Goal: Transaction & Acquisition: Purchase product/service

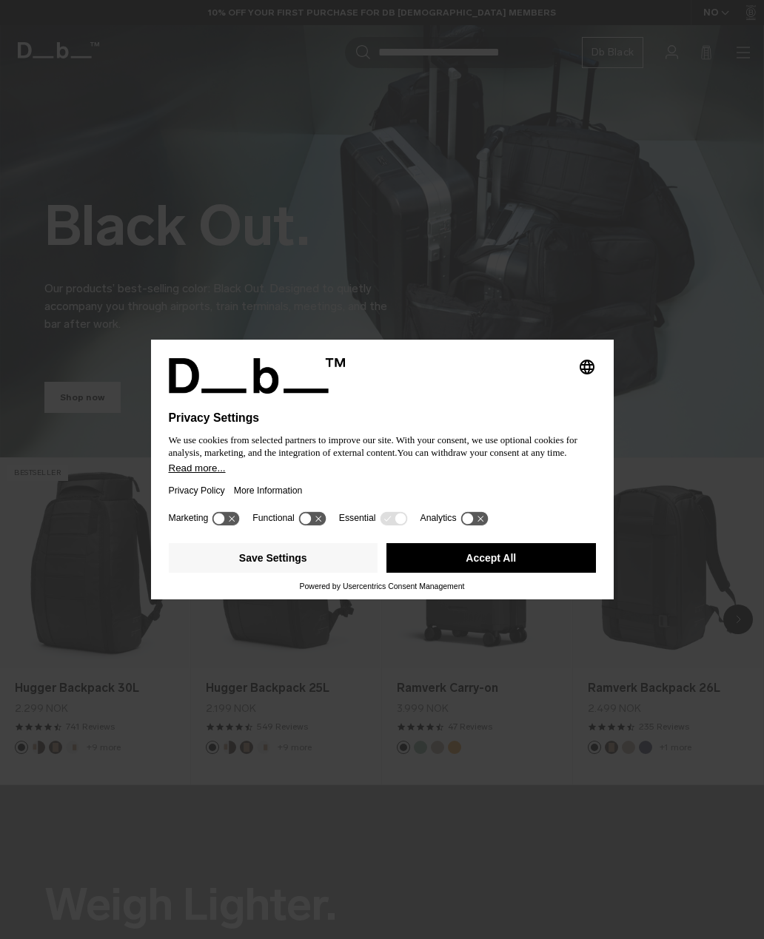
click at [335, 563] on button "Save Settings" at bounding box center [273, 558] width 209 height 30
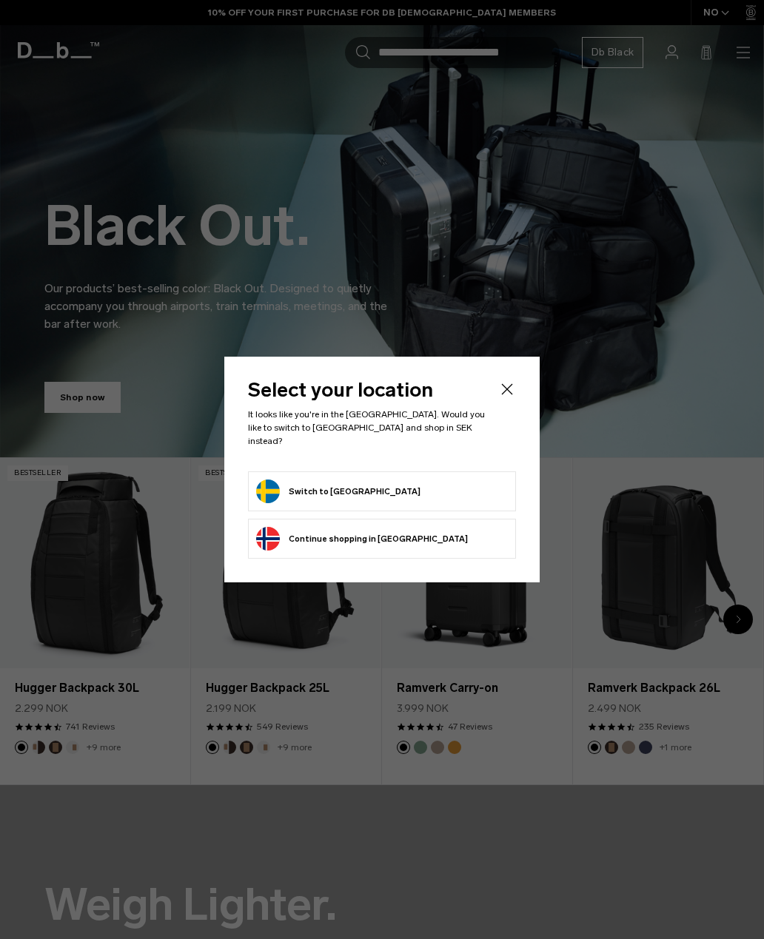
click at [411, 485] on form "Switch to Sweden" at bounding box center [382, 492] width 252 height 24
click at [351, 481] on button "Switch to Sweden" at bounding box center [338, 492] width 164 height 24
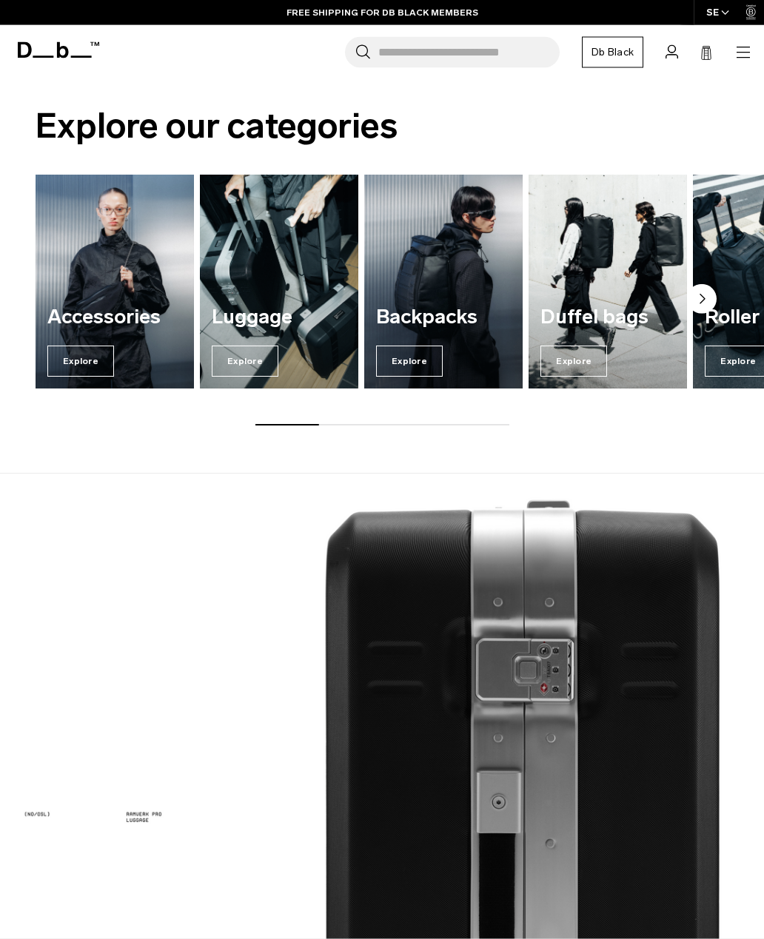
scroll to position [1157, 0]
click at [252, 366] on span "Explore" at bounding box center [245, 361] width 67 height 31
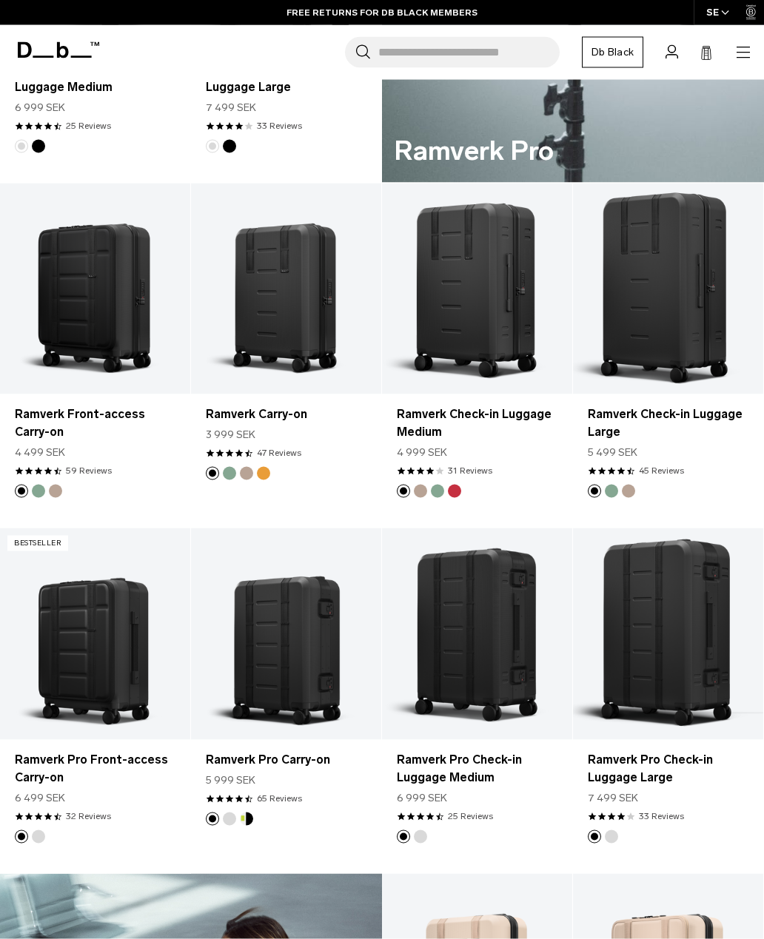
scroll to position [836, 0]
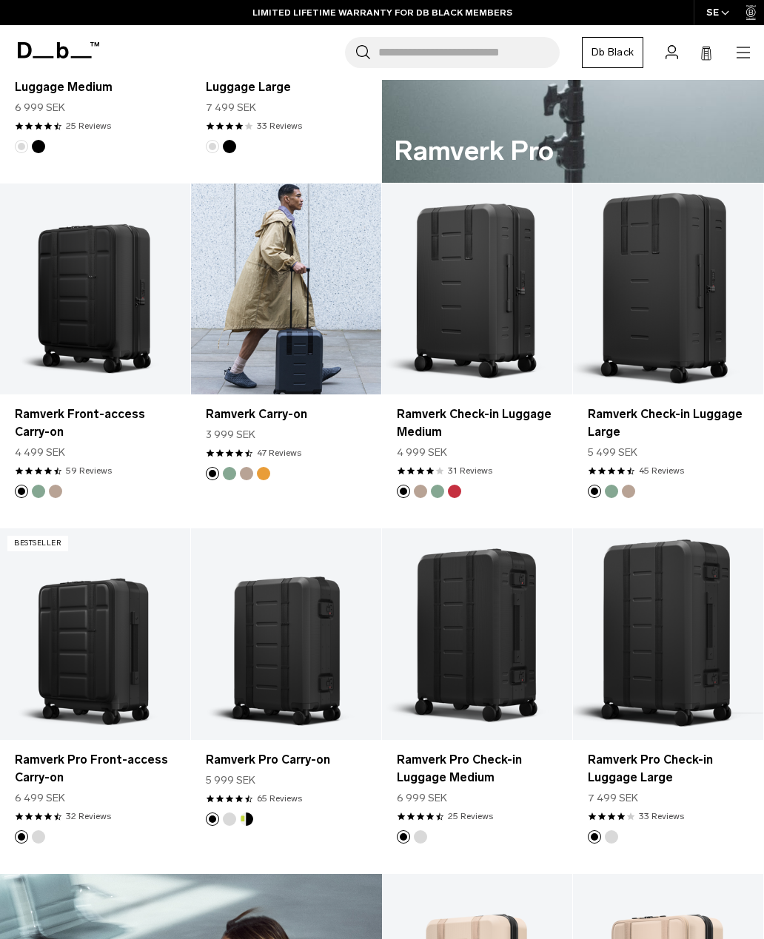
click at [262, 235] on link "Ramverk Carry-on" at bounding box center [286, 290] width 190 height 212
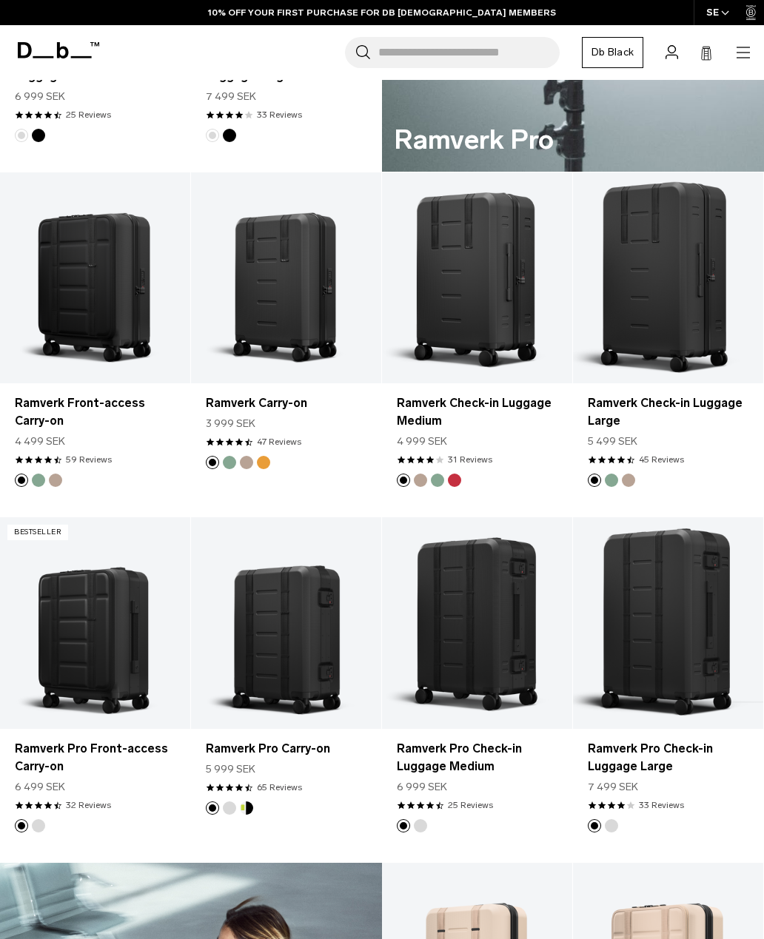
scroll to position [848, 0]
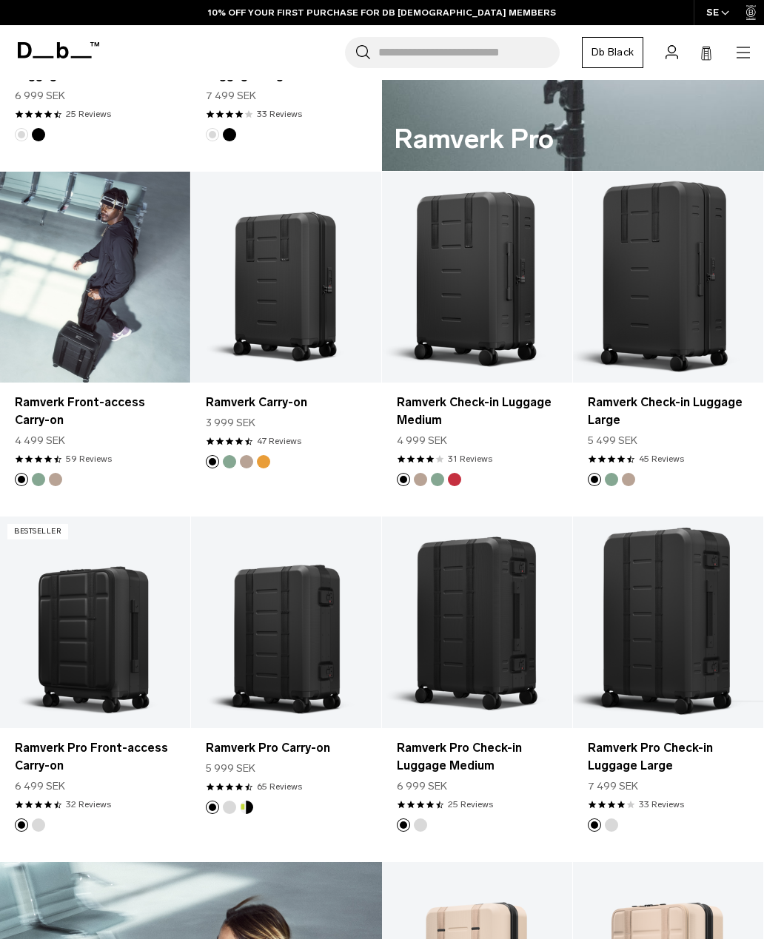
click at [93, 227] on link "Ramverk Front-access Carry-on" at bounding box center [95, 278] width 190 height 212
